Goal: Task Accomplishment & Management: Use online tool/utility

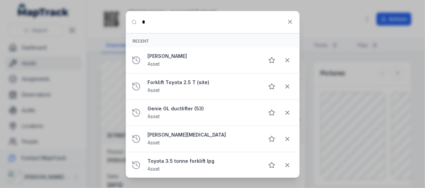
scroll to position [170, 0]
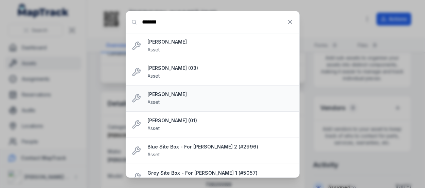
type input "*******"
click at [156, 94] on strong "[PERSON_NAME]" at bounding box center [221, 94] width 146 height 7
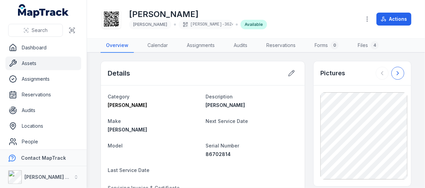
click at [392, 70] on button at bounding box center [398, 73] width 13 height 13
click at [392, 69] on button at bounding box center [398, 73] width 13 height 13
click at [396, 74] on icon at bounding box center [398, 73] width 7 height 7
click at [367, 40] on link "Files 4" at bounding box center [369, 45] width 32 height 14
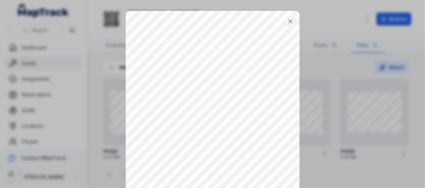
click at [287, 18] on icon at bounding box center [290, 21] width 7 height 7
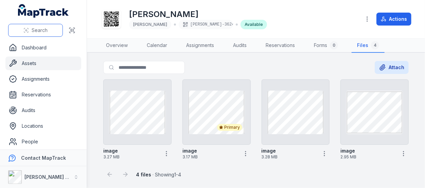
click at [45, 25] on button "Search" at bounding box center [35, 30] width 55 height 13
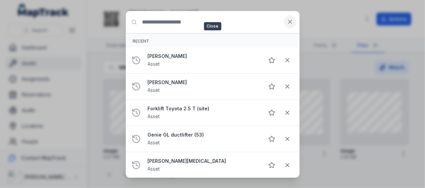
click at [288, 19] on icon at bounding box center [290, 21] width 7 height 7
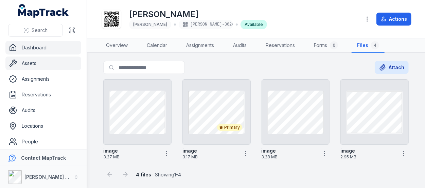
click at [33, 42] on link "Dashboard" at bounding box center [43, 48] width 76 height 14
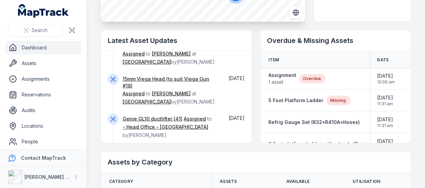
scroll to position [284, 0]
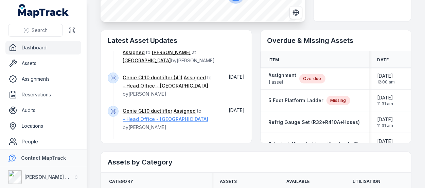
click at [167, 116] on link "- Head Office - [GEOGRAPHIC_DATA]" at bounding box center [166, 119] width 86 height 7
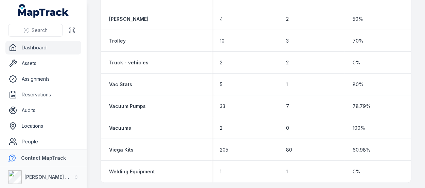
scroll to position [2302, 0]
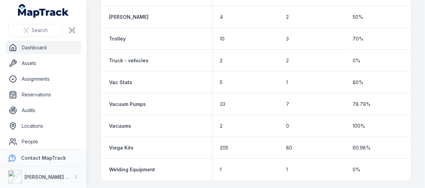
click at [32, 44] on link "Dashboard" at bounding box center [43, 48] width 76 height 14
click at [59, 47] on link "Dashboard" at bounding box center [43, 48] width 76 height 14
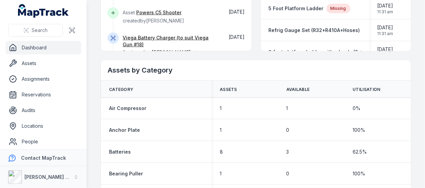
scroll to position [284, 0]
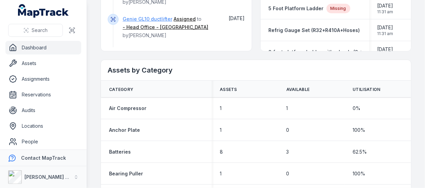
click at [150, 16] on link "Genie GL10 ductlifter" at bounding box center [148, 19] width 50 height 7
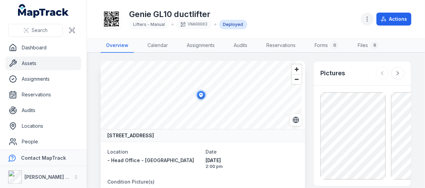
click at [370, 23] on button "button" at bounding box center [367, 19] width 13 height 13
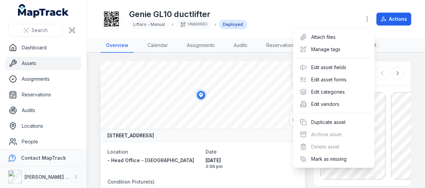
click at [270, 75] on div "Toggle Navigation Genie GL10 ductlifter Lifters - Manual VNA00083 Deployed Acti…" at bounding box center [256, 94] width 338 height 188
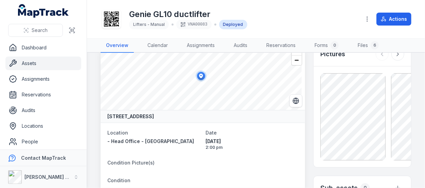
scroll to position [34, 0]
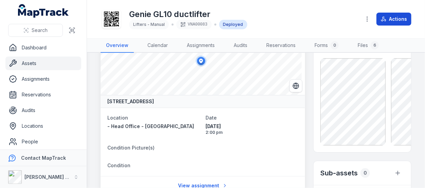
click at [378, 20] on button "Actions" at bounding box center [394, 19] width 35 height 13
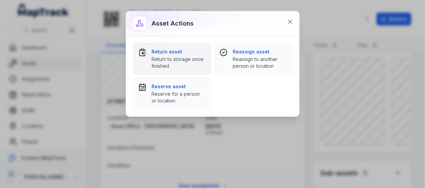
click at [181, 60] on span "Return to storage once finished" at bounding box center [179, 63] width 54 height 14
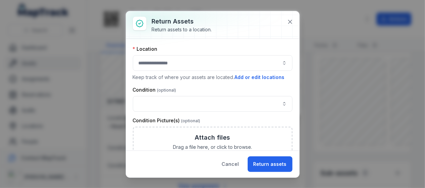
click at [182, 69] on button "button" at bounding box center [213, 63] width 160 height 16
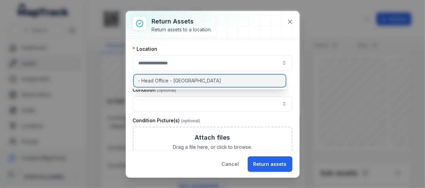
click at [176, 81] on span "- Head Office - [GEOGRAPHIC_DATA]" at bounding box center [179, 80] width 83 height 7
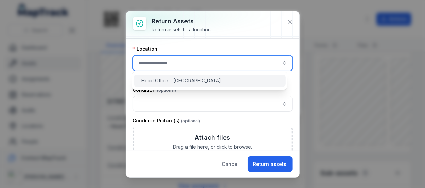
type input "**********"
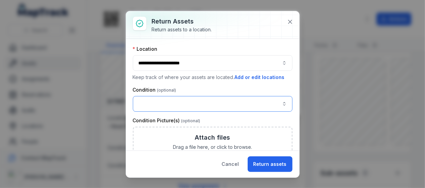
click at [171, 102] on button "button" at bounding box center [213, 104] width 160 height 16
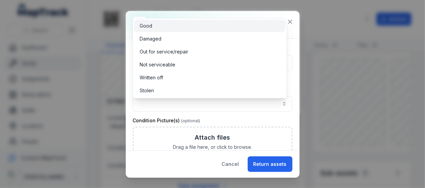
click at [182, 30] on div "Good" at bounding box center [209, 26] width 151 height 12
click at [251, 155] on div "**********" at bounding box center [212, 94] width 173 height 166
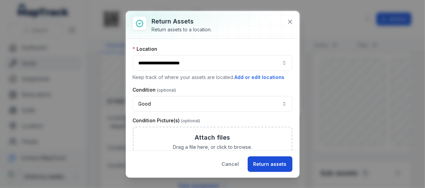
click at [264, 160] on button "Return assets" at bounding box center [270, 164] width 45 height 16
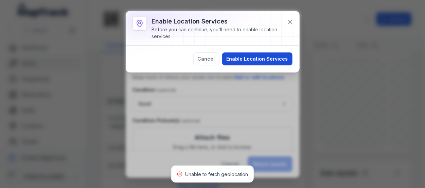
click at [256, 59] on button "Enable Location Services" at bounding box center [257, 58] width 70 height 13
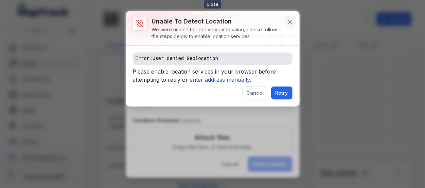
click at [291, 22] on icon at bounding box center [290, 21] width 7 height 7
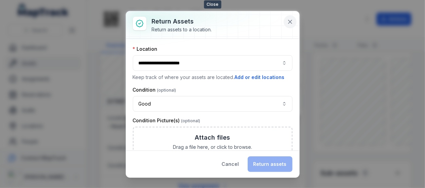
click at [291, 19] on icon at bounding box center [290, 21] width 7 height 7
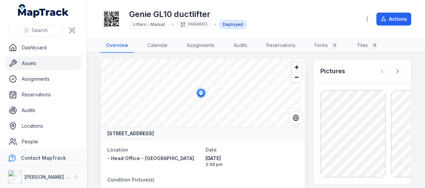
scroll to position [0, 0]
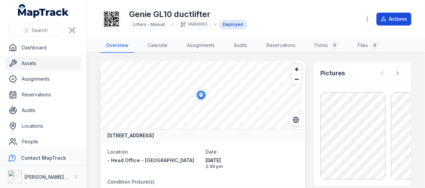
click at [396, 22] on button "Actions" at bounding box center [394, 19] width 35 height 13
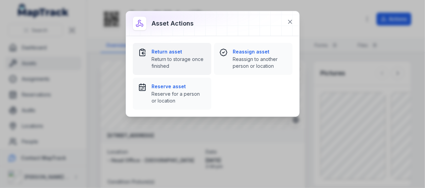
click at [189, 62] on span "Return to storage once finished" at bounding box center [179, 63] width 54 height 14
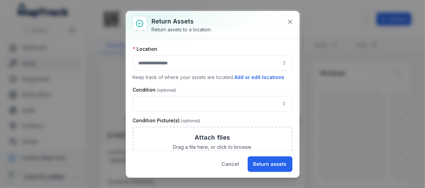
click at [237, 67] on button "button" at bounding box center [213, 63] width 160 height 16
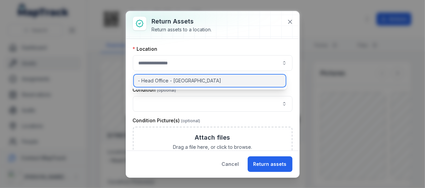
click at [229, 78] on div "- Head Office - [GEOGRAPHIC_DATA]" at bounding box center [210, 80] width 152 height 12
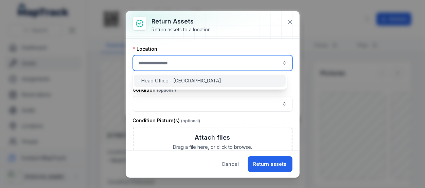
type input "**********"
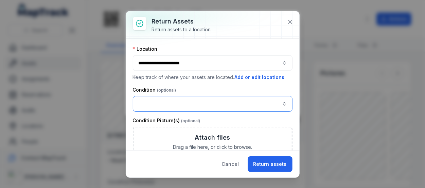
click at [212, 105] on button "button" at bounding box center [213, 104] width 160 height 16
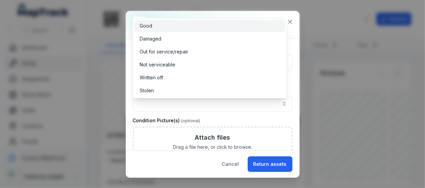
click at [166, 27] on div "Good" at bounding box center [210, 25] width 140 height 7
click at [263, 171] on div "**********" at bounding box center [212, 94] width 173 height 166
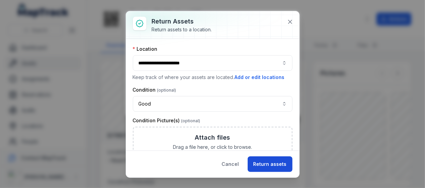
click at [268, 159] on button "Return assets" at bounding box center [270, 164] width 45 height 16
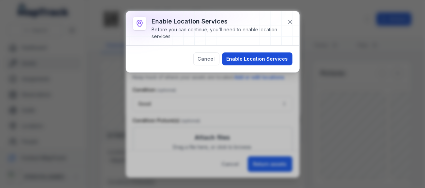
click at [282, 62] on button "Enable Location Services" at bounding box center [257, 58] width 70 height 13
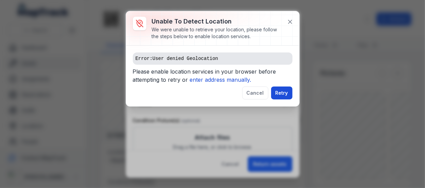
click at [272, 94] on button "Retry" at bounding box center [281, 92] width 21 height 13
click at [298, 20] on div at bounding box center [212, 28] width 173 height 34
click at [293, 22] on icon at bounding box center [290, 21] width 7 height 7
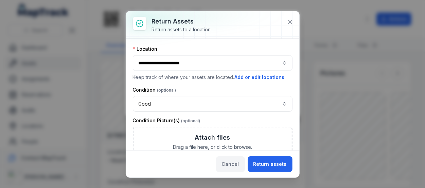
click at [229, 161] on button "Cancel" at bounding box center [230, 164] width 29 height 16
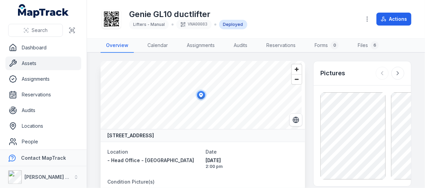
click at [33, 57] on link "Assets" at bounding box center [43, 63] width 76 height 14
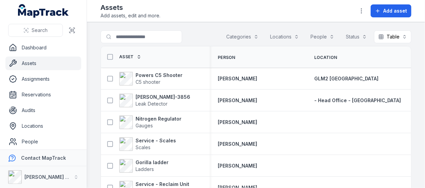
click at [225, 3] on div "Assets Add assets, edit and more. Add asset" at bounding box center [256, 11] width 311 height 16
